Goal: Task Accomplishment & Management: Manage account settings

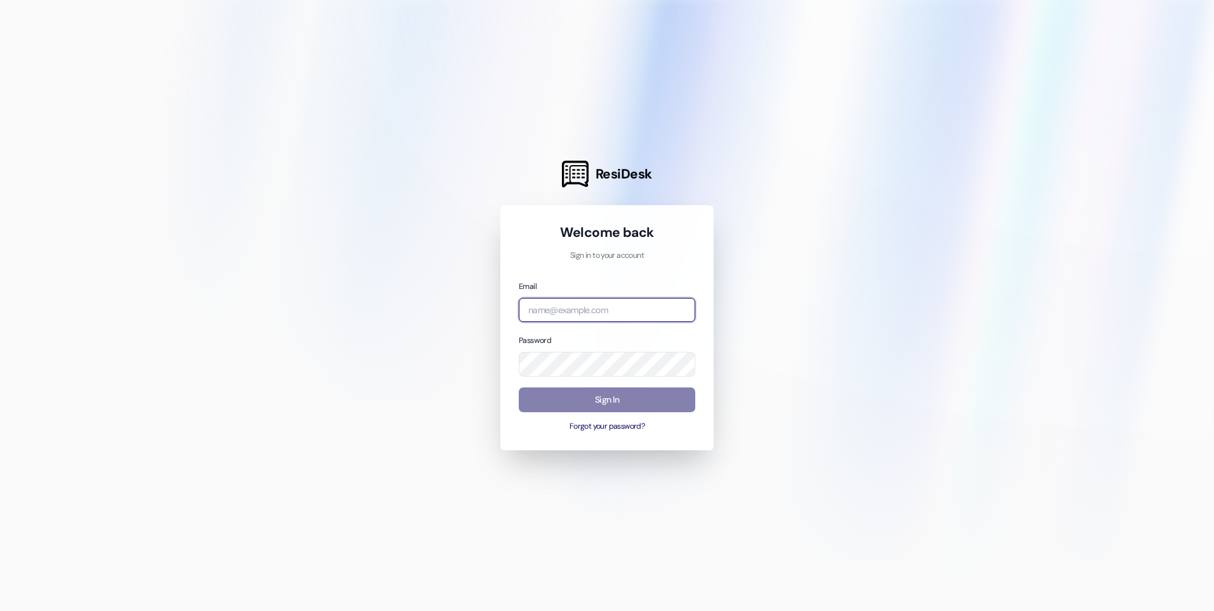
type input "[EMAIL_ADDRESS][DOMAIN_NAME]"
click at [499, 377] on div at bounding box center [607, 305] width 1214 height 611
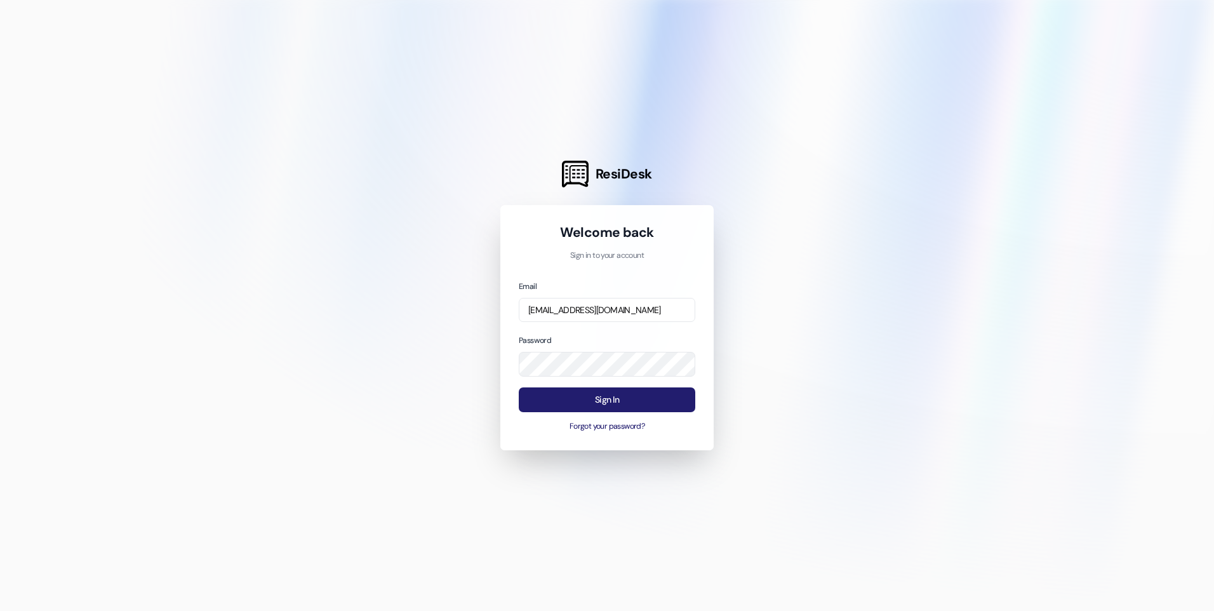
click at [548, 404] on button "Sign In" at bounding box center [607, 399] width 176 height 25
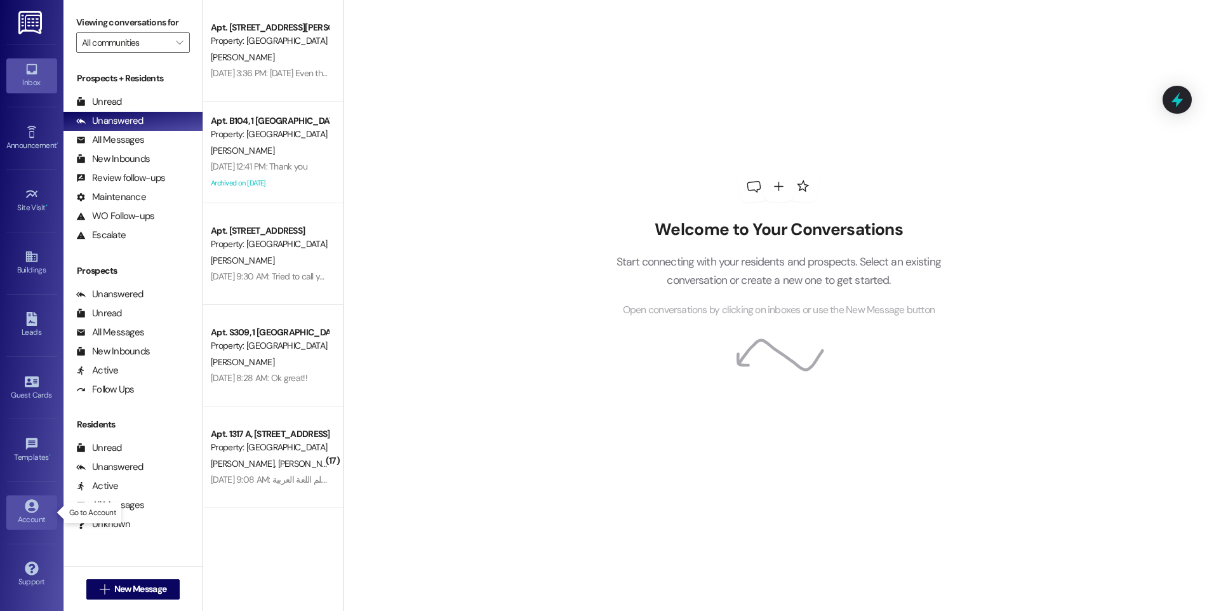
click at [20, 501] on link "Account" at bounding box center [31, 512] width 51 height 34
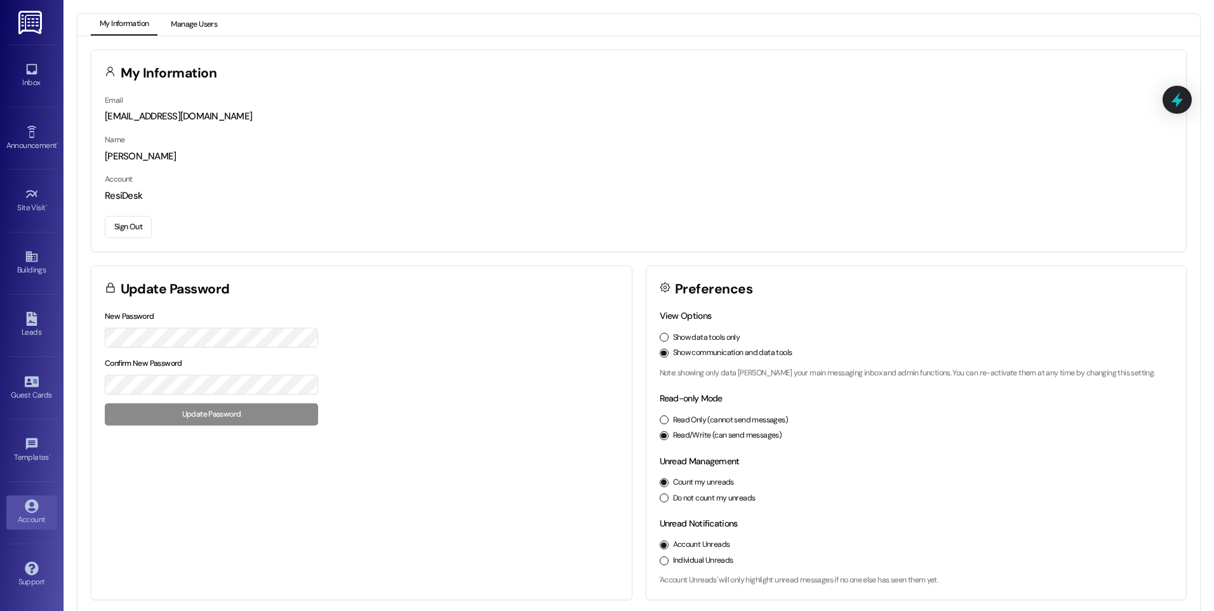
click at [180, 31] on button "Manage Users" at bounding box center [194, 25] width 64 height 22
